Goal: Use online tool/utility: Utilize a website feature to perform a specific function

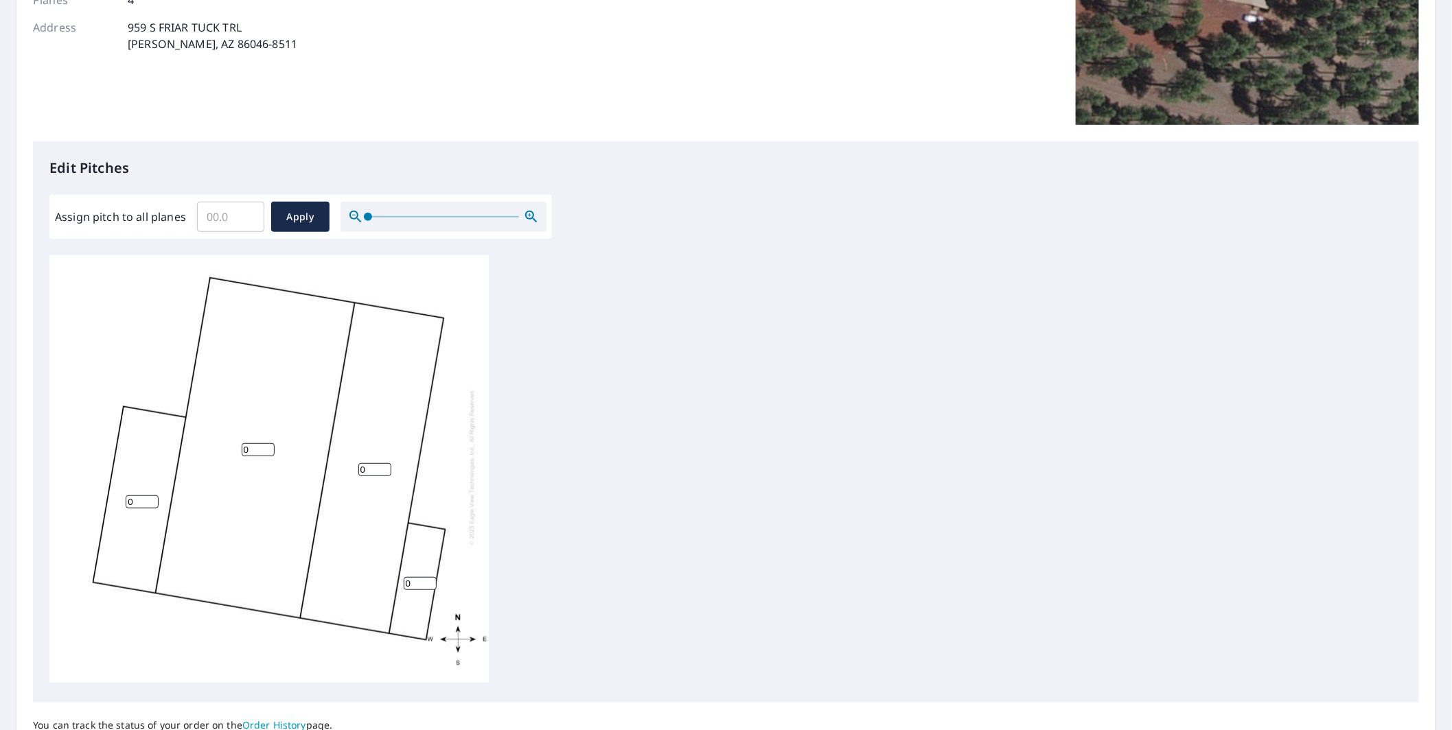
scroll to position [229, 0]
click at [255, 442] on input "0" at bounding box center [258, 448] width 33 height 13
type input "4"
drag, startPoint x: 144, startPoint y: 485, endPoint x: 71, endPoint y: 483, distance: 72.8
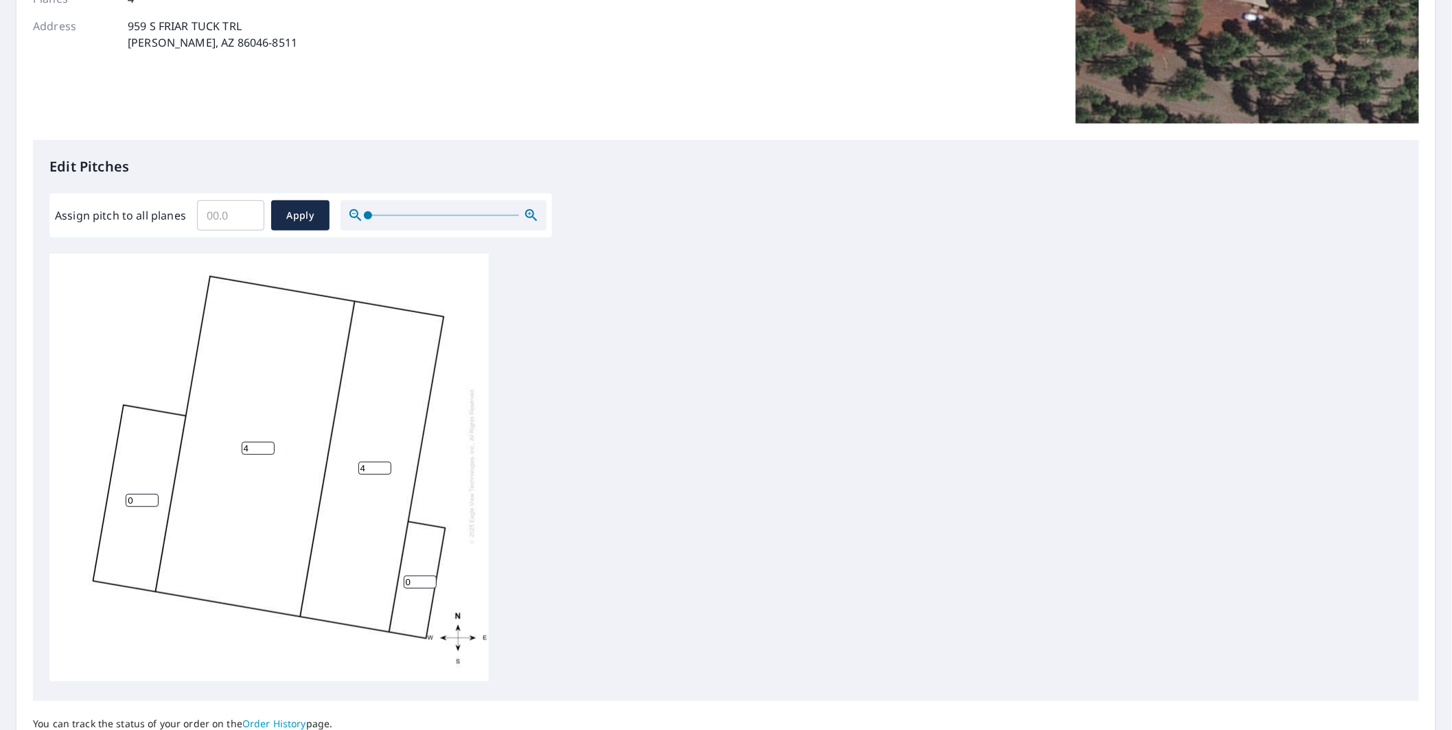
click at [71, 483] on div "4 4 0 0" at bounding box center [268, 466] width 439 height 431
type input "2"
drag, startPoint x: 419, startPoint y: 566, endPoint x: 368, endPoint y: 567, distance: 50.8
click at [368, 567] on div "4 4 2 0" at bounding box center [268, 466] width 439 height 431
type input "1.5"
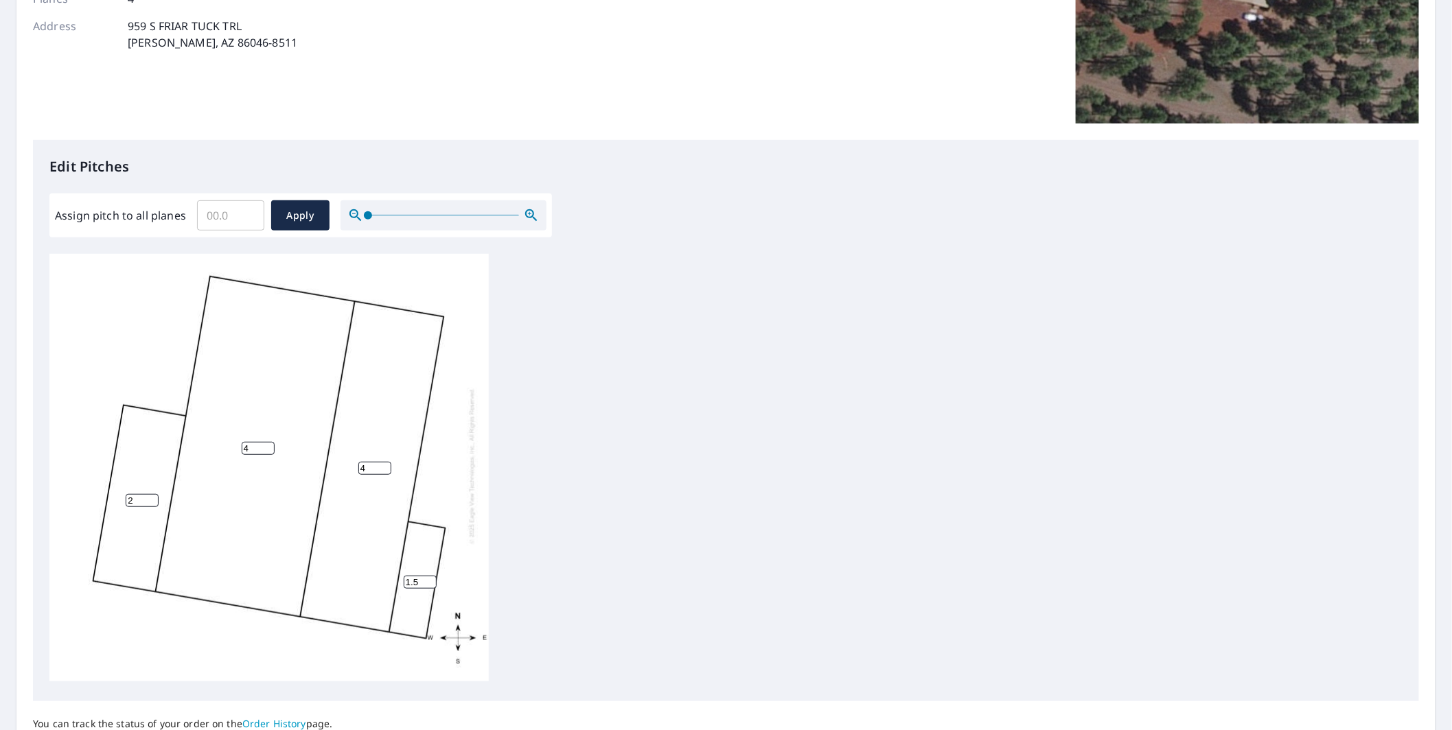
click at [655, 388] on div "4 4 2 1.5" at bounding box center [725, 469] width 1353 height 431
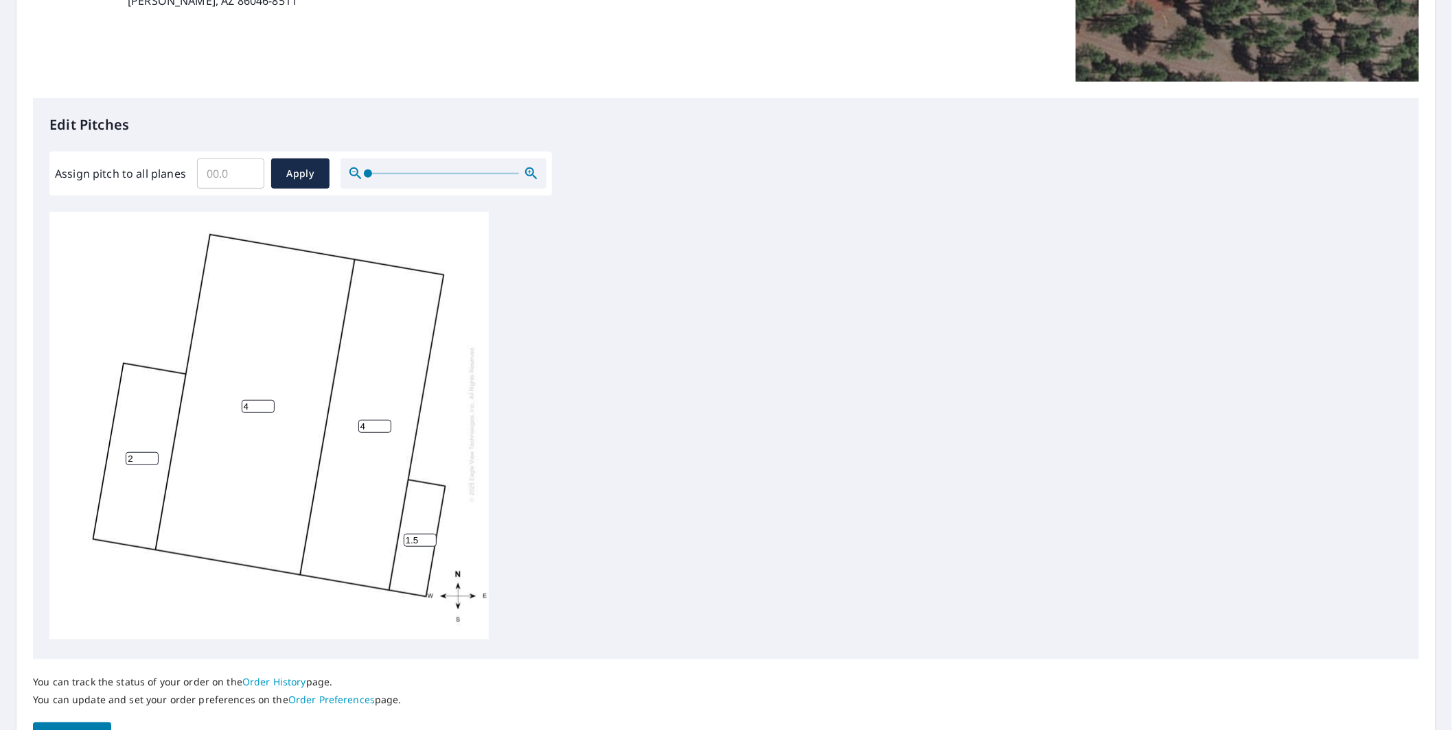
scroll to position [305, 0]
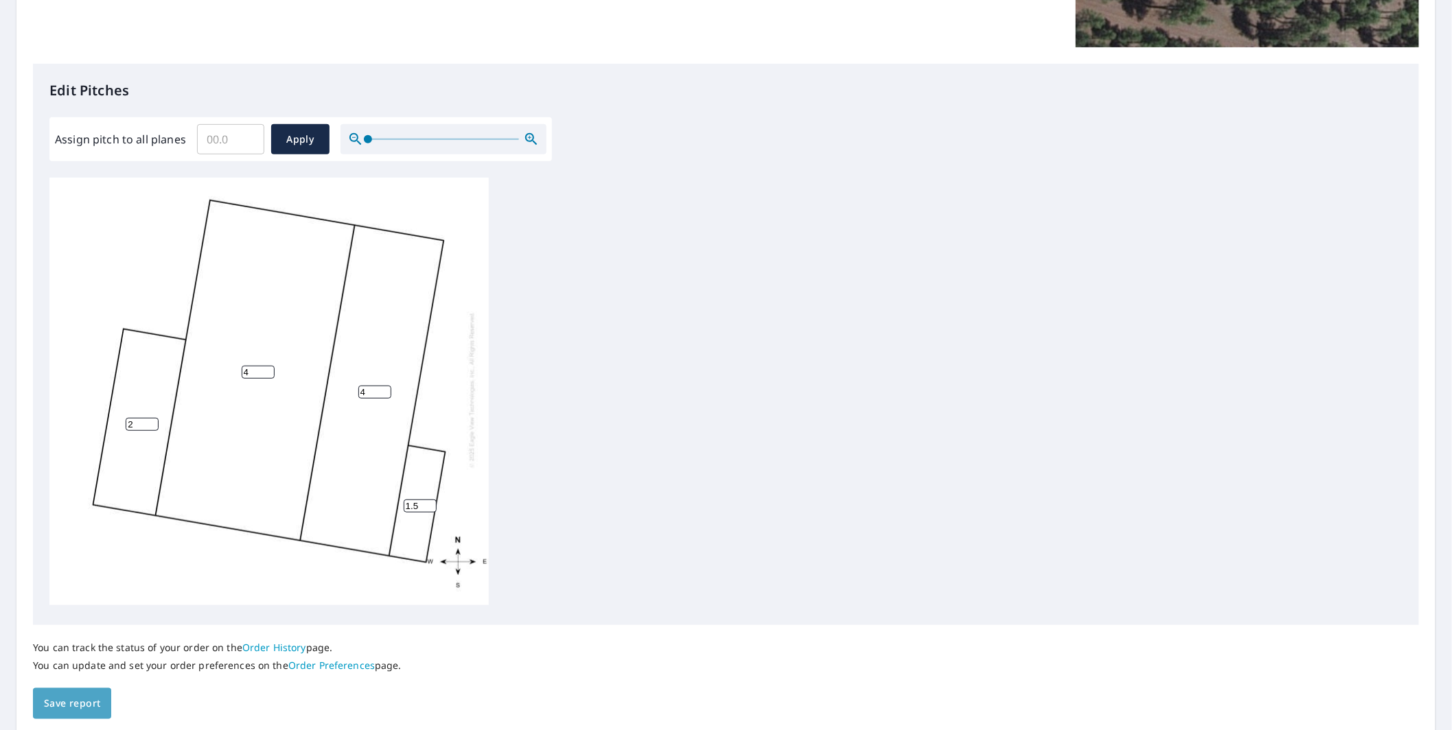
click at [80, 708] on span "Save report" at bounding box center [72, 703] width 56 height 17
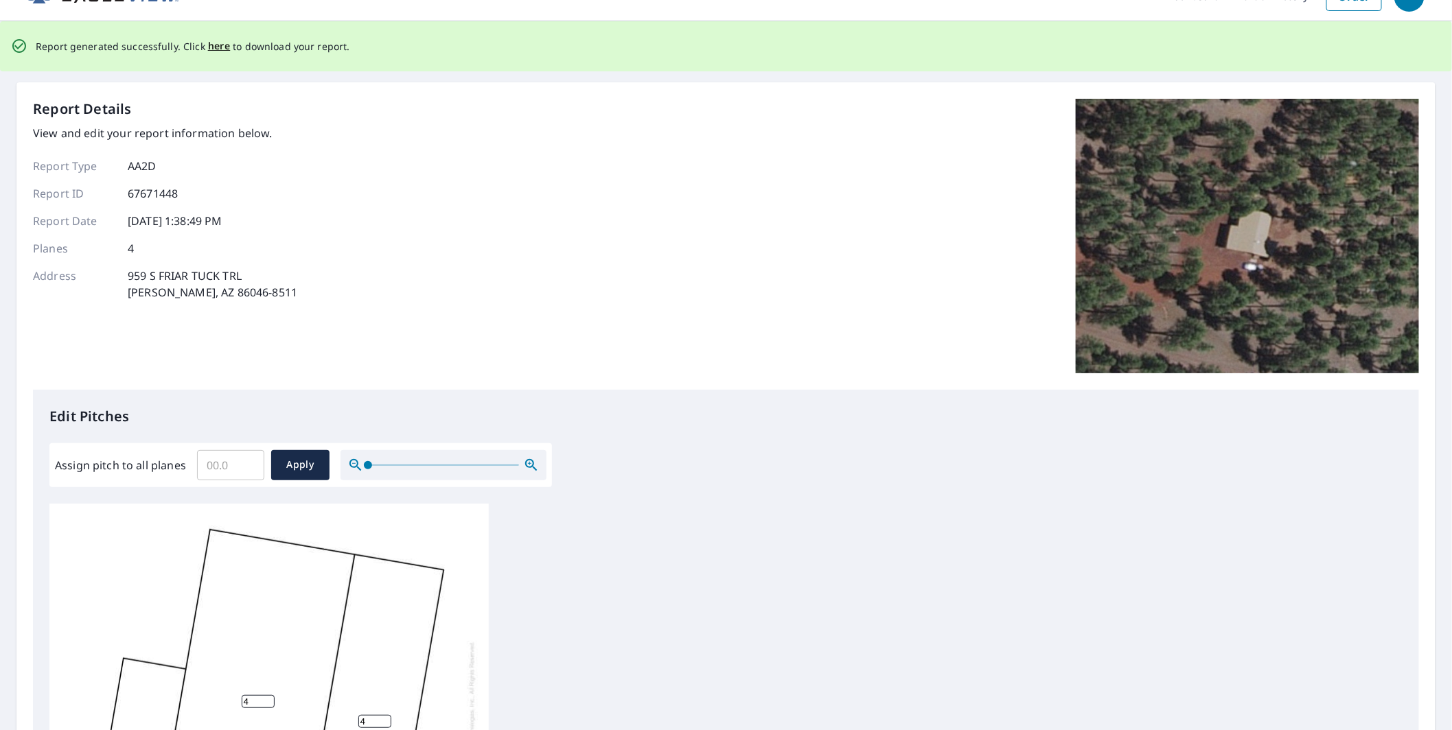
scroll to position [0, 0]
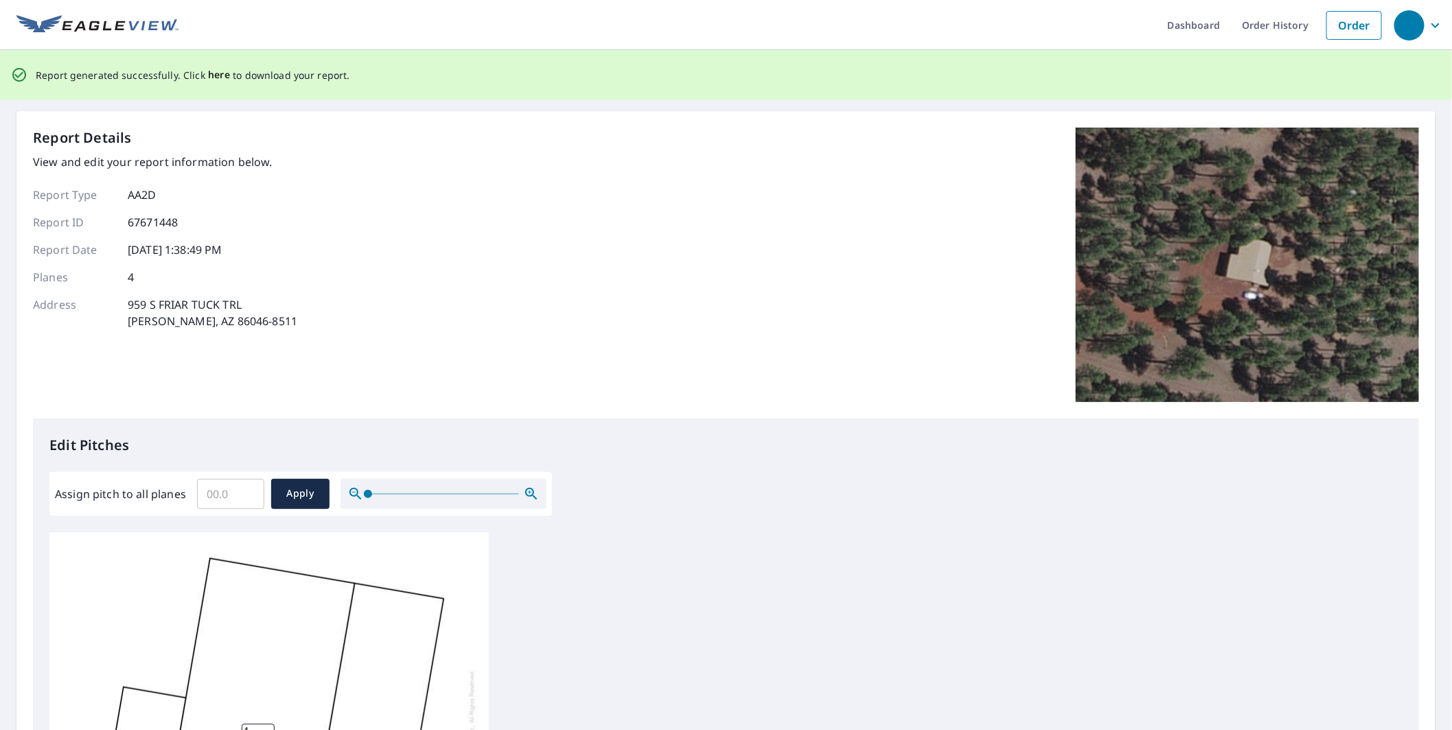
click at [220, 73] on span "here" at bounding box center [219, 75] width 23 height 17
